Goal: Transaction & Acquisition: Purchase product/service

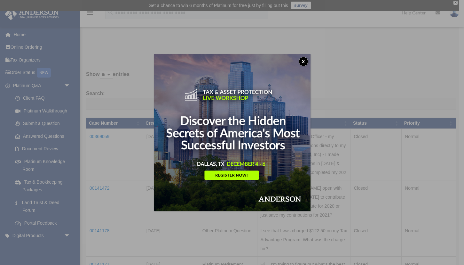
click at [304, 61] on button "x" at bounding box center [304, 62] width 10 height 10
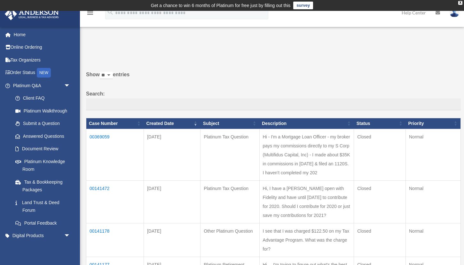
click at [106, 141] on td "00369059" at bounding box center [115, 155] width 58 height 52
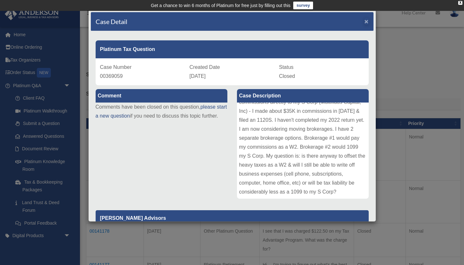
click at [367, 21] on span "×" at bounding box center [367, 21] width 4 height 7
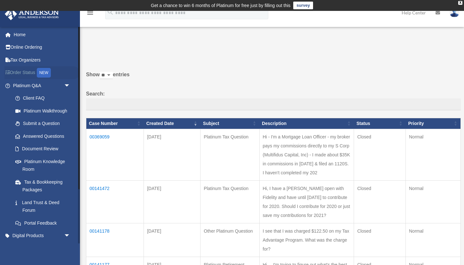
click at [23, 70] on link "Order Status NEW" at bounding box center [42, 72] width 76 height 13
click at [24, 36] on link "Home" at bounding box center [42, 34] width 76 height 13
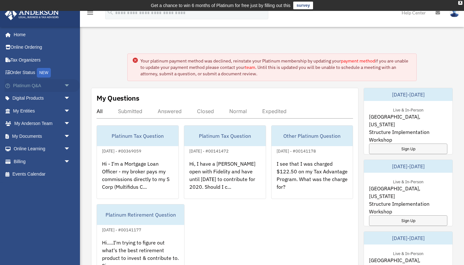
click at [64, 84] on span "arrow_drop_down" at bounding box center [70, 85] width 13 height 13
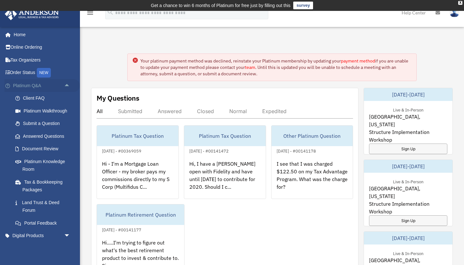
click at [64, 84] on span "arrow_drop_up" at bounding box center [70, 85] width 13 height 13
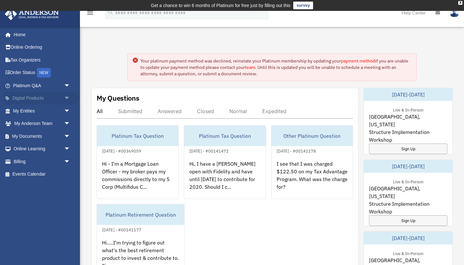
click at [52, 95] on link "Digital Products arrow_drop_down" at bounding box center [42, 98] width 76 height 13
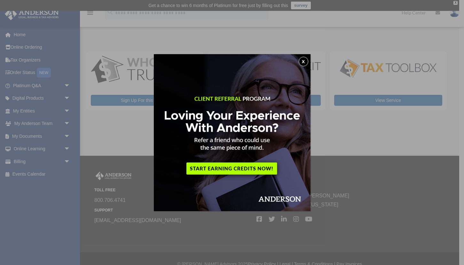
click at [307, 60] on button "x" at bounding box center [304, 62] width 10 height 10
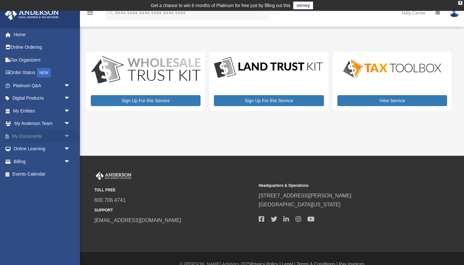
click at [65, 135] on span "arrow_drop_down" at bounding box center [70, 136] width 13 height 13
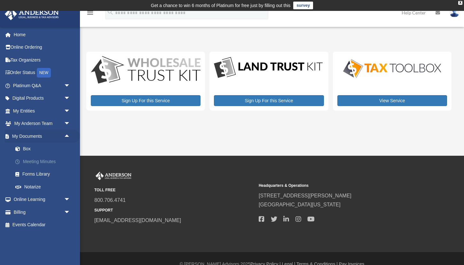
scroll to position [1, 0]
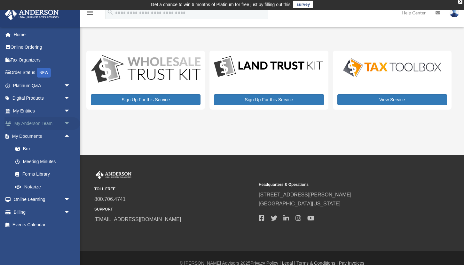
click at [68, 123] on span "arrow_drop_down" at bounding box center [70, 123] width 13 height 13
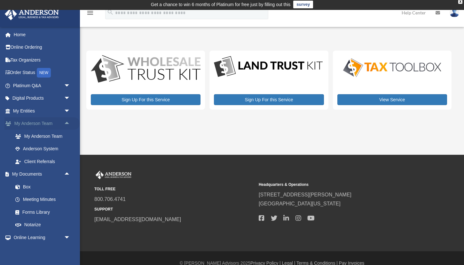
click at [68, 123] on span "arrow_drop_up" at bounding box center [70, 123] width 13 height 13
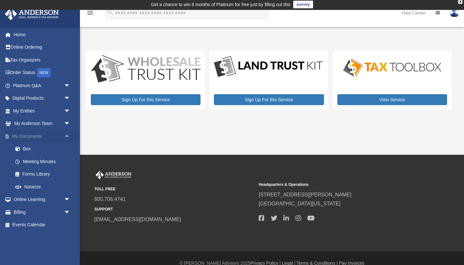
click at [66, 134] on span "arrow_drop_up" at bounding box center [70, 136] width 13 height 13
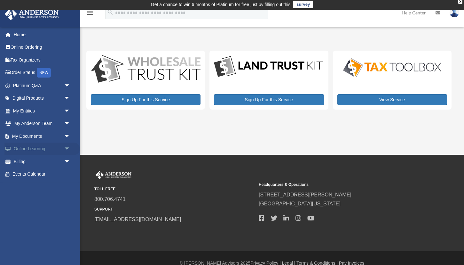
click at [68, 146] on span "arrow_drop_down" at bounding box center [70, 148] width 13 height 13
click at [68, 146] on span "arrow_drop_up" at bounding box center [70, 148] width 13 height 13
click at [64, 160] on span "arrow_drop_down" at bounding box center [70, 161] width 13 height 13
click at [48, 186] on link "Past Invoices" at bounding box center [44, 187] width 71 height 13
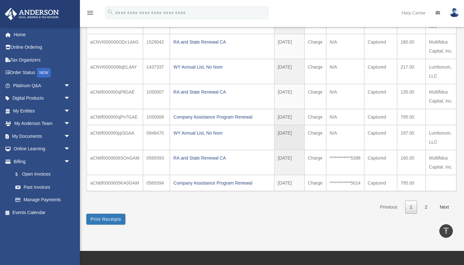
scroll to position [138, 0]
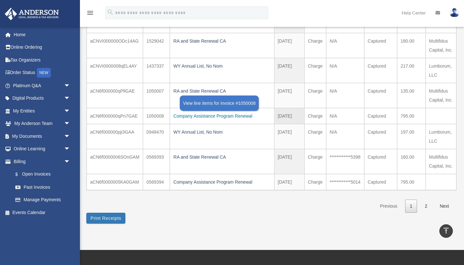
click at [203, 112] on div "Company Assistance Program Renewal" at bounding box center [221, 115] width 97 height 9
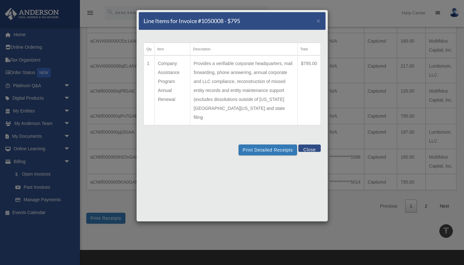
click at [313, 144] on button "Close" at bounding box center [310, 147] width 22 height 7
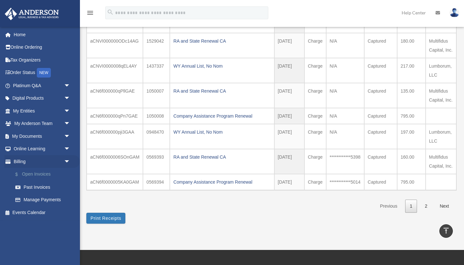
click at [46, 171] on link "$ Open Invoices" at bounding box center [44, 174] width 71 height 13
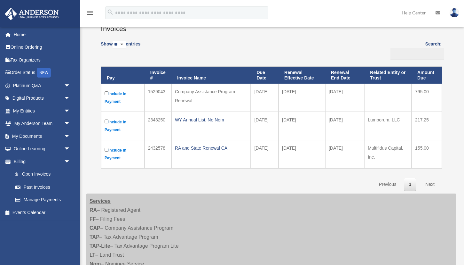
scroll to position [58, 0]
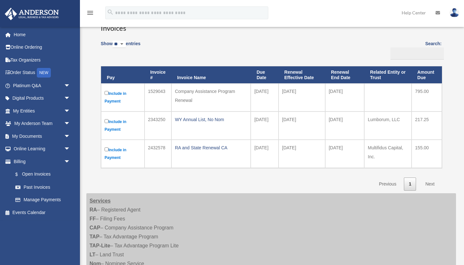
click at [118, 123] on label "Include in Payment" at bounding box center [123, 125] width 36 height 15
click at [195, 119] on div "WY Annual List, No Nom" at bounding box center [211, 119] width 73 height 9
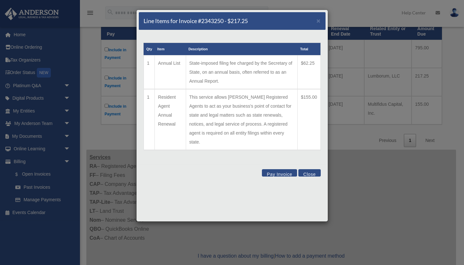
scroll to position [98, 0]
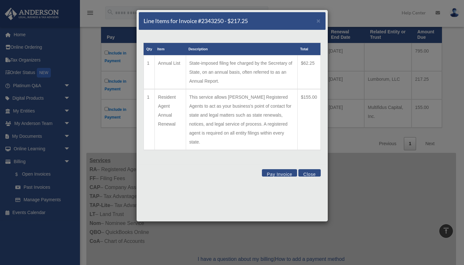
click at [286, 169] on button "Pay Invoice" at bounding box center [279, 172] width 35 height 7
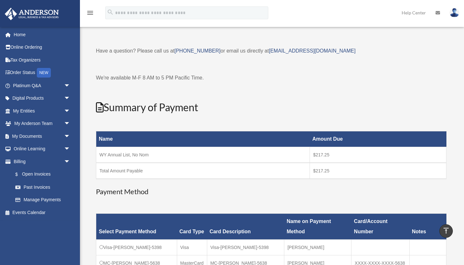
scroll to position [0, 0]
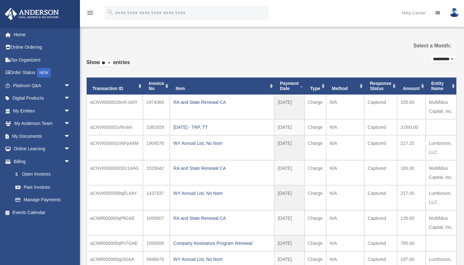
scroll to position [138, 0]
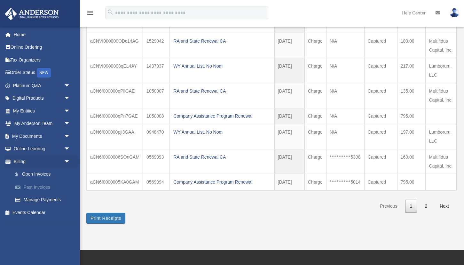
click at [46, 185] on link "Past Invoices" at bounding box center [44, 187] width 71 height 13
